Goal: Task Accomplishment & Management: Complete application form

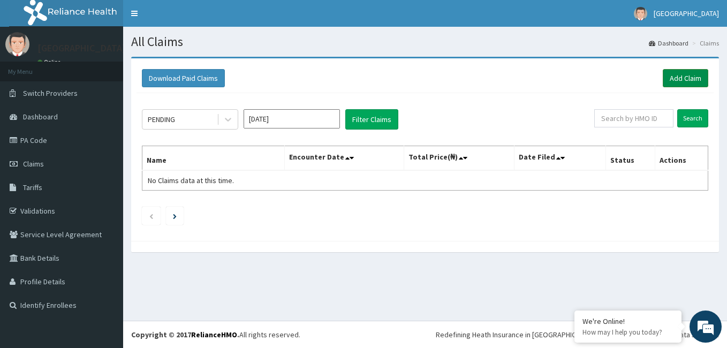
click at [677, 78] on link "Add Claim" at bounding box center [684, 78] width 45 height 18
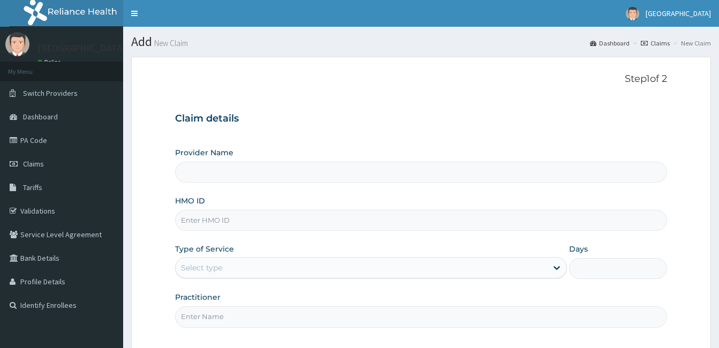
type input "Magodo Specialist Hospital"
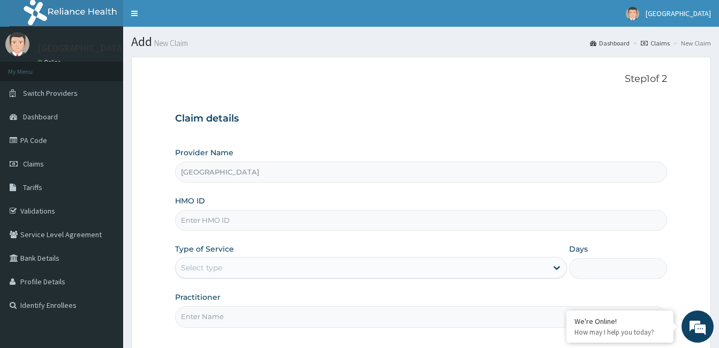
click at [215, 218] on input "HMO ID" at bounding box center [421, 220] width 492 height 21
type input "lfl/10005/c"
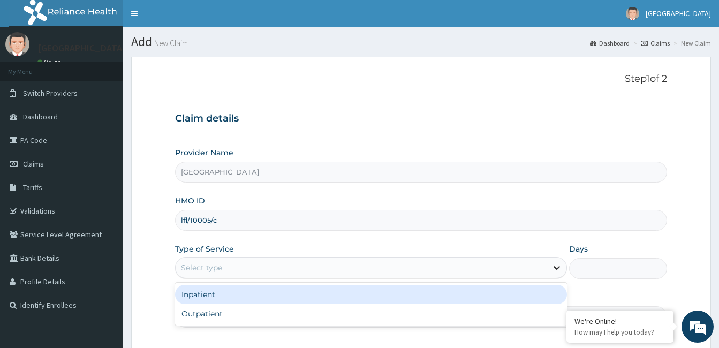
click at [556, 268] on icon at bounding box center [556, 267] width 11 height 11
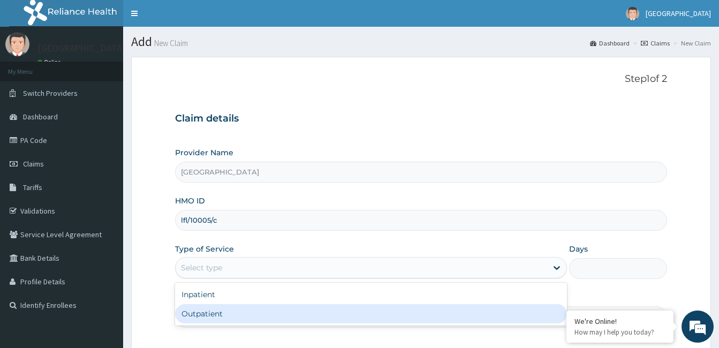
click at [193, 312] on div "Outpatient" at bounding box center [371, 313] width 392 height 19
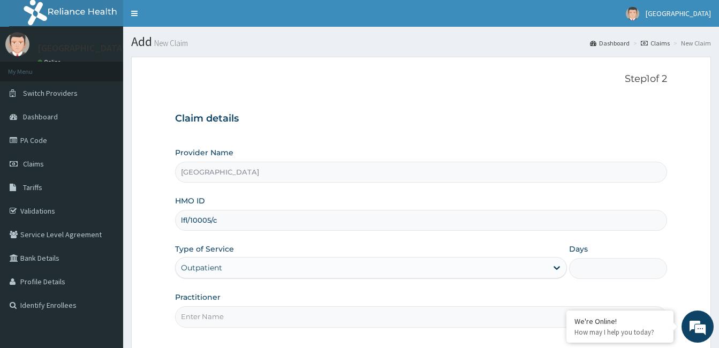
type input "1"
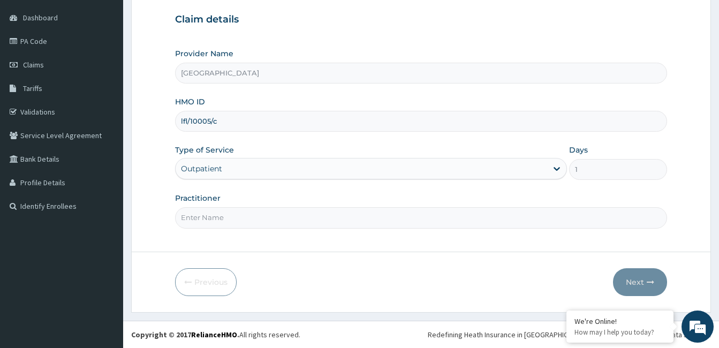
click at [232, 222] on input "Practitioner" at bounding box center [421, 217] width 492 height 21
type input "olubodun"
click at [632, 279] on button "Next" at bounding box center [640, 282] width 54 height 28
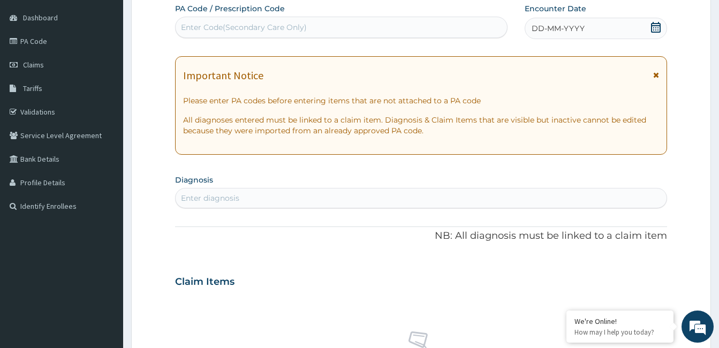
click at [658, 27] on icon at bounding box center [655, 27] width 11 height 11
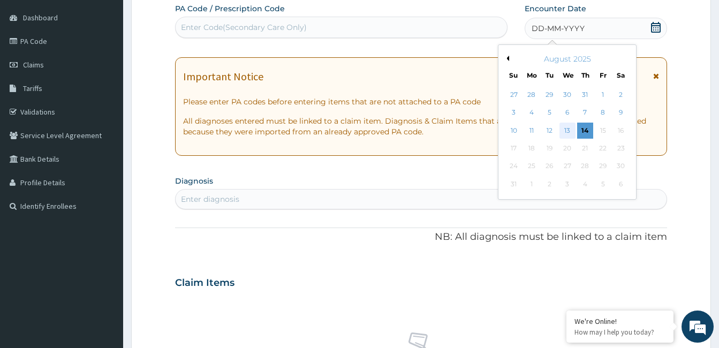
click at [565, 129] on div "13" at bounding box center [567, 131] width 16 height 16
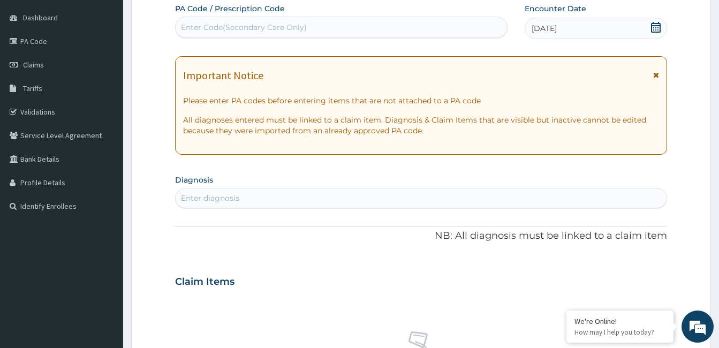
click at [241, 196] on div "Enter diagnosis" at bounding box center [421, 197] width 491 height 17
type input "immuni"
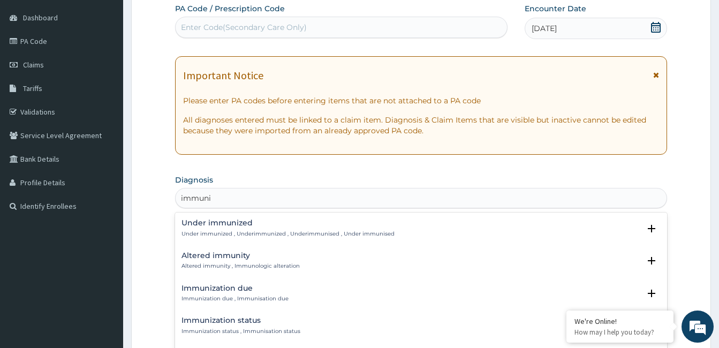
click at [228, 298] on p "Immunization due , Immunisation due" at bounding box center [234, 298] width 107 height 7
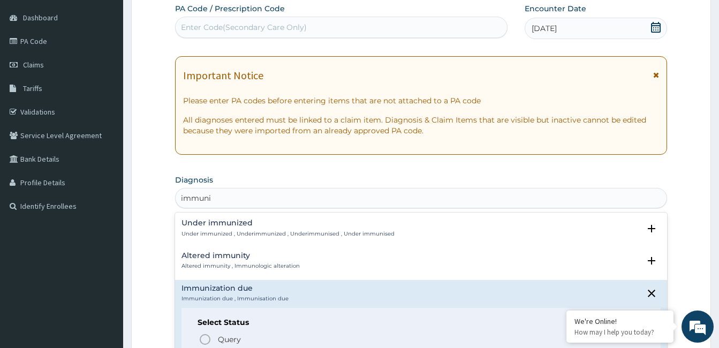
scroll to position [403, 0]
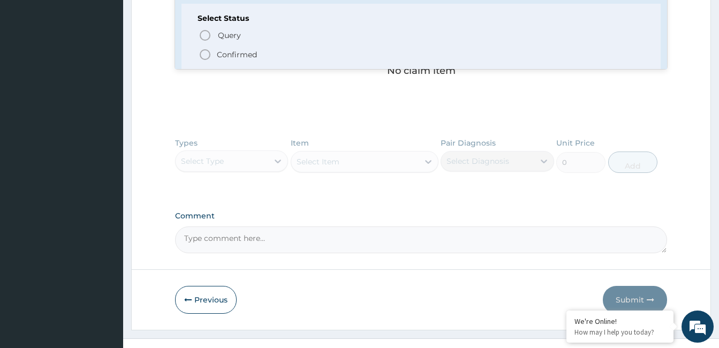
click at [204, 55] on icon "status option filled" at bounding box center [205, 54] width 13 height 13
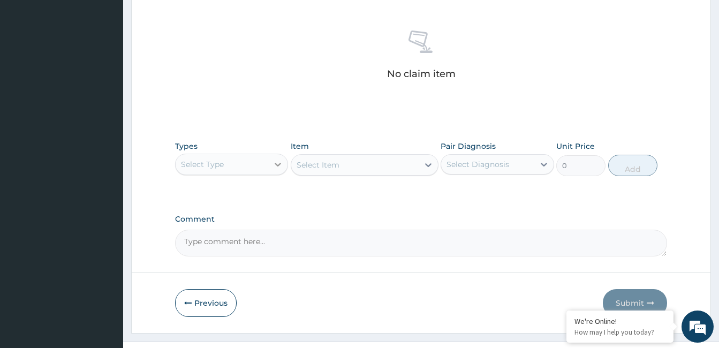
click at [276, 166] on icon at bounding box center [277, 164] width 11 height 11
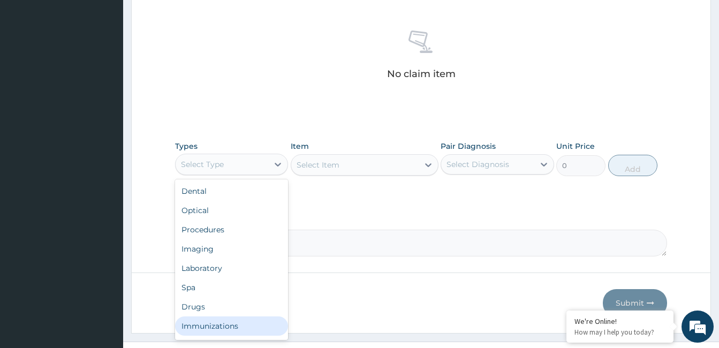
click at [201, 325] on div "Immunizations" at bounding box center [231, 325] width 113 height 19
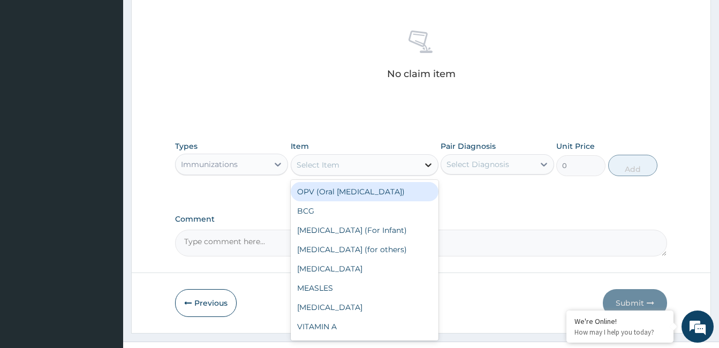
click at [427, 164] on icon at bounding box center [428, 164] width 11 height 11
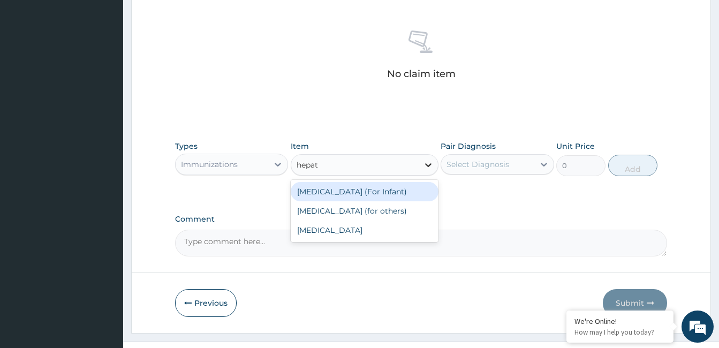
type input "hepati"
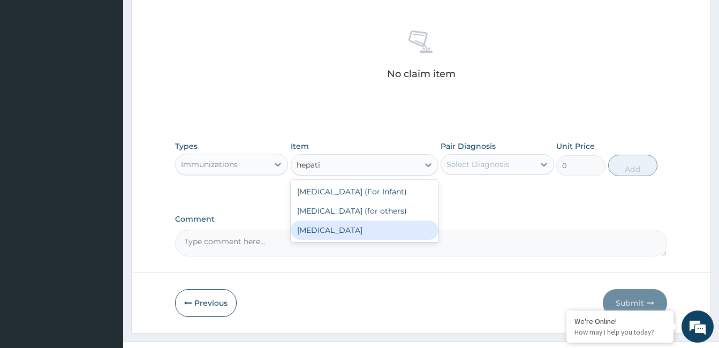
click at [324, 230] on div "Hepatitis A" at bounding box center [365, 229] width 148 height 19
type input "20000"
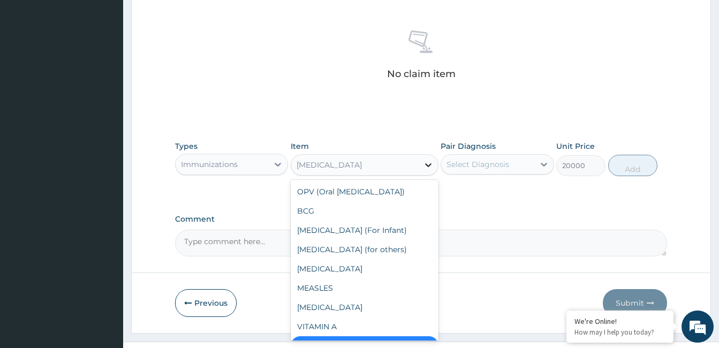
click at [428, 163] on icon at bounding box center [428, 164] width 11 height 11
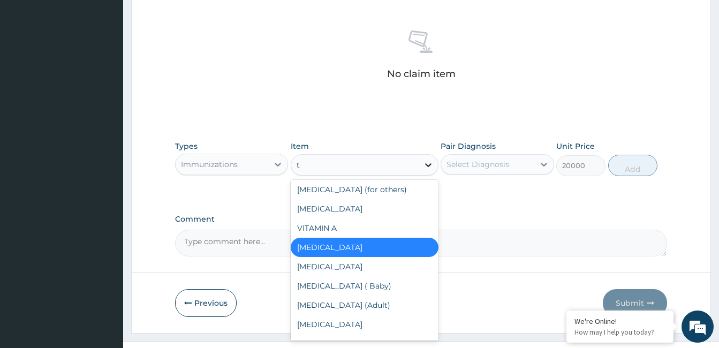
scroll to position [0, 0]
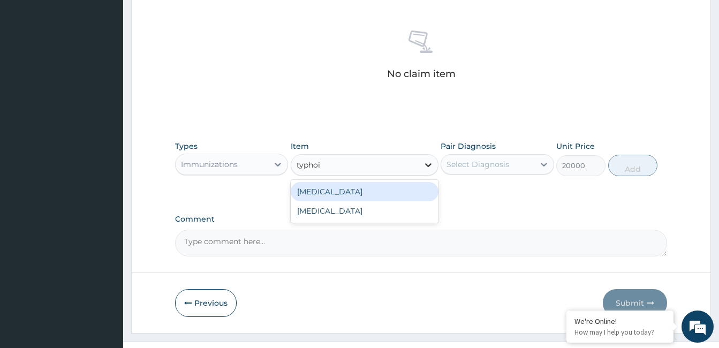
type input "typhoid"
click at [352, 192] on div "Typhoid Vaccine" at bounding box center [365, 191] width 148 height 19
type input "15000"
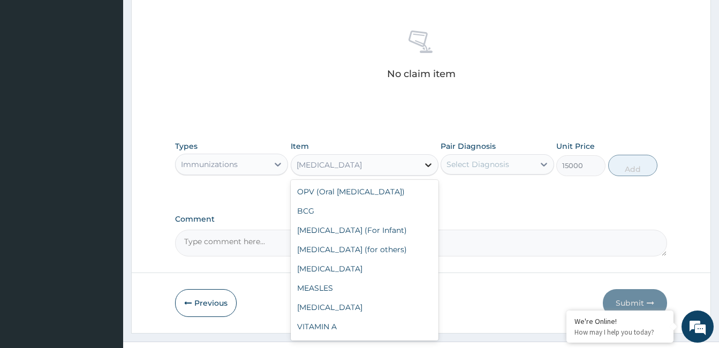
click at [429, 166] on icon at bounding box center [428, 164] width 11 height 11
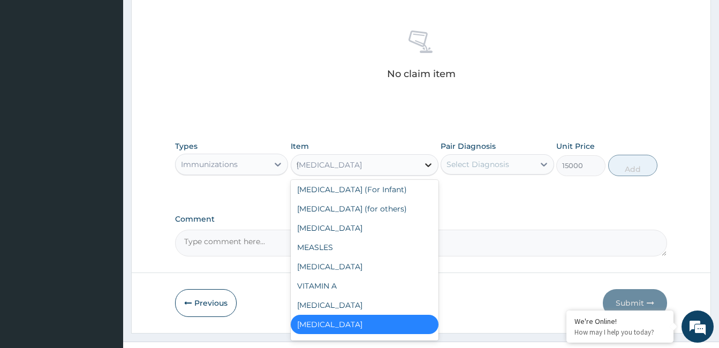
scroll to position [2, 0]
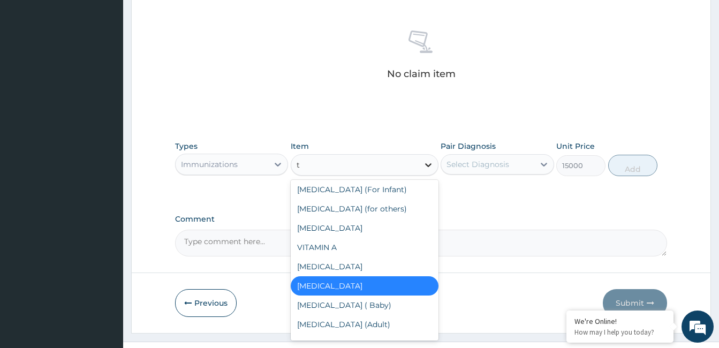
type input "ty"
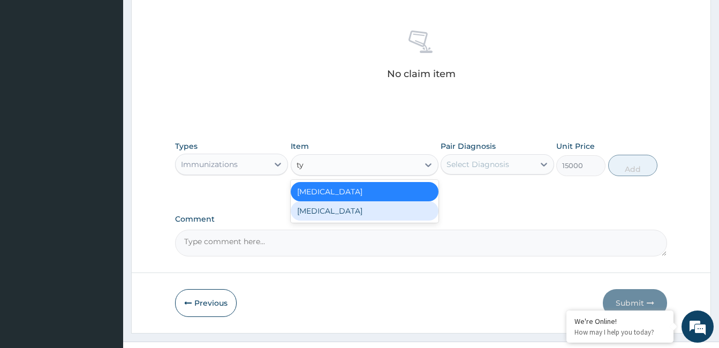
click at [342, 212] on div "Typhoid vaccine" at bounding box center [365, 210] width 148 height 19
type input "25000"
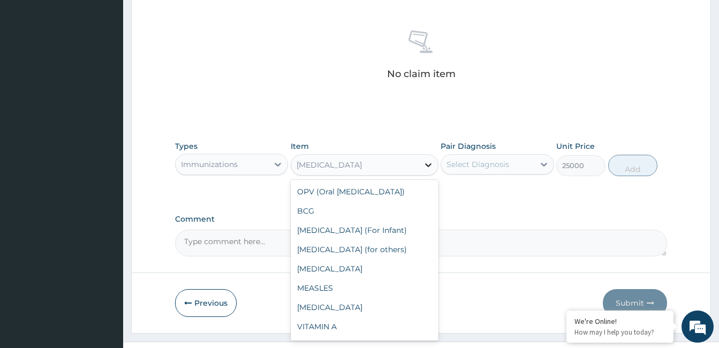
click at [426, 165] on icon at bounding box center [428, 165] width 6 height 4
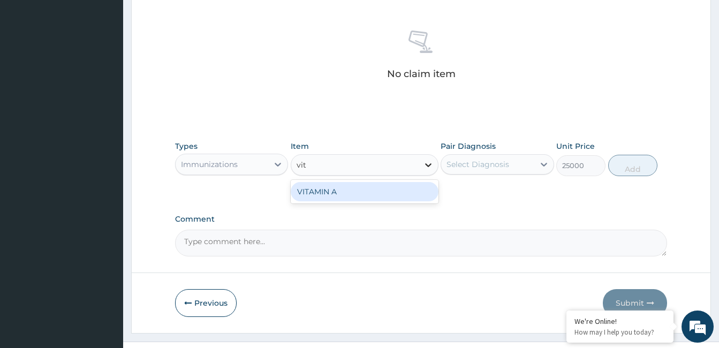
type input "vita"
click at [401, 189] on div "VITAMIN A" at bounding box center [365, 191] width 148 height 19
type input "500"
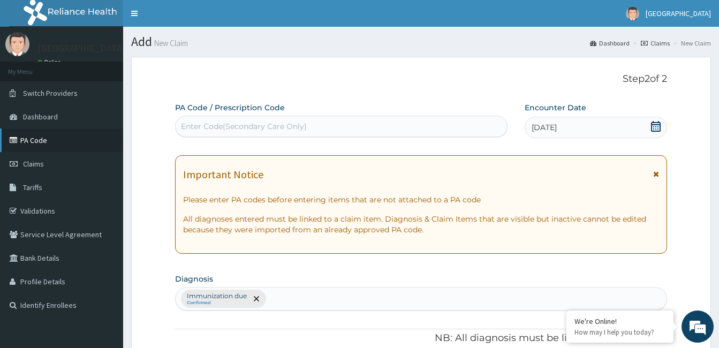
click at [26, 138] on link "PA Code" at bounding box center [61, 140] width 123 height 24
